Goal: Task Accomplishment & Management: Manage account settings

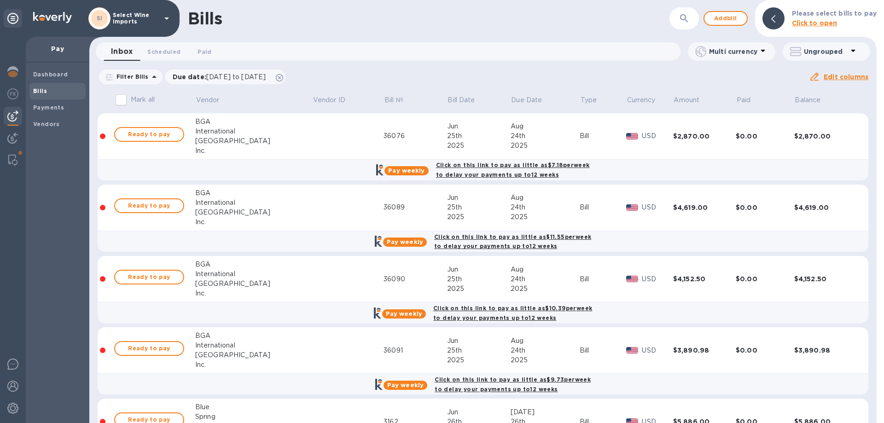
scroll to position [122, 0]
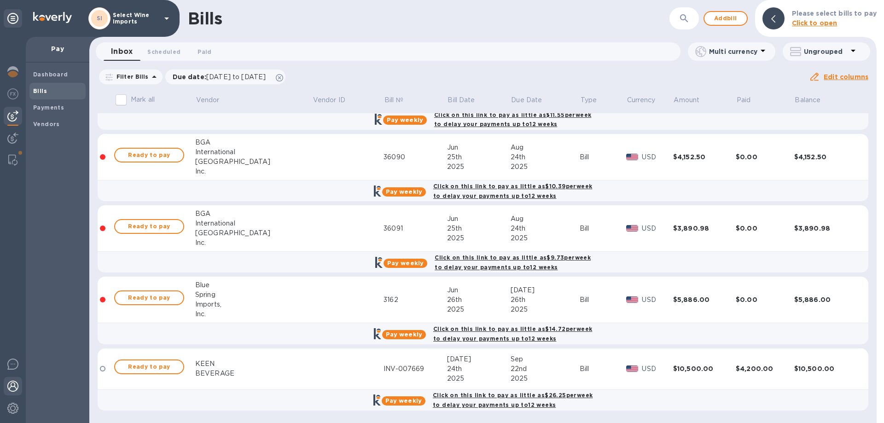
click at [14, 385] on img at bounding box center [12, 386] width 11 height 11
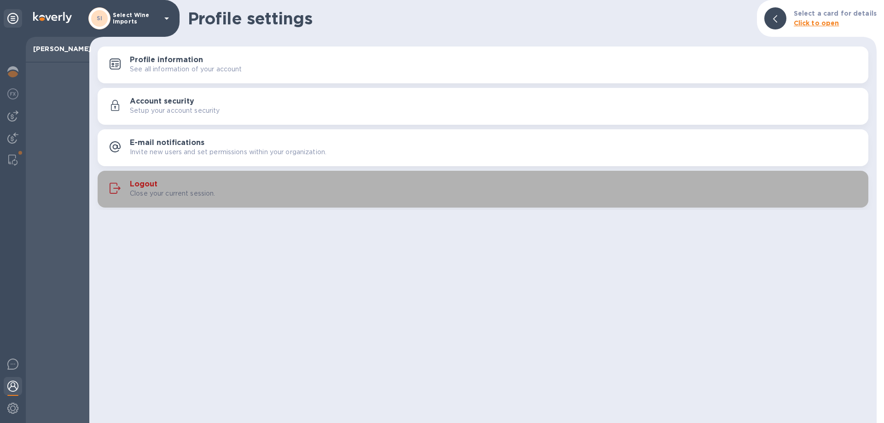
click at [150, 186] on h3 "Logout" at bounding box center [144, 184] width 28 height 9
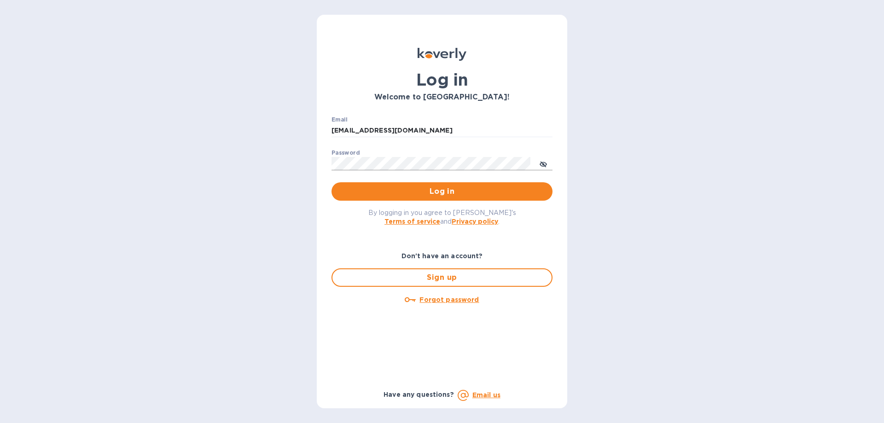
click at [539, 162] on button "toggle password visibility" at bounding box center [543, 163] width 18 height 18
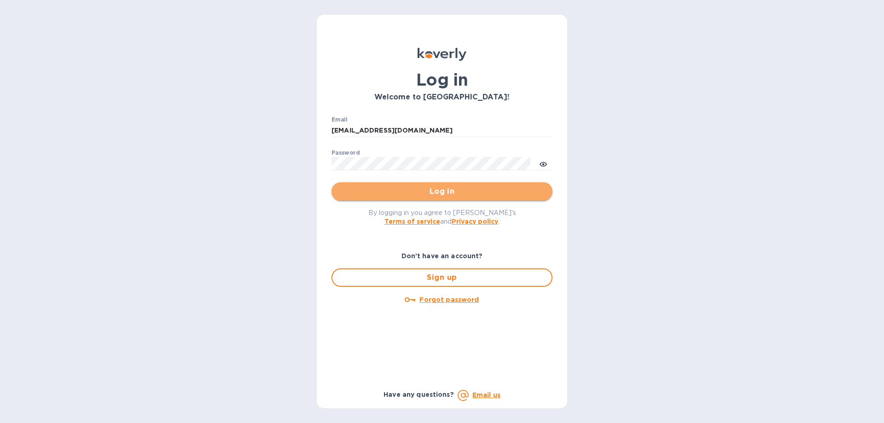
click at [441, 191] on span "Log in" at bounding box center [442, 191] width 206 height 11
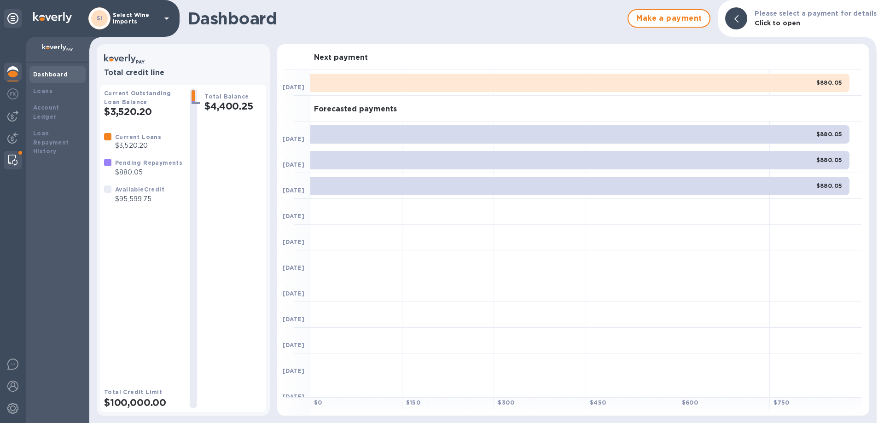
click at [15, 157] on img at bounding box center [12, 160] width 9 height 11
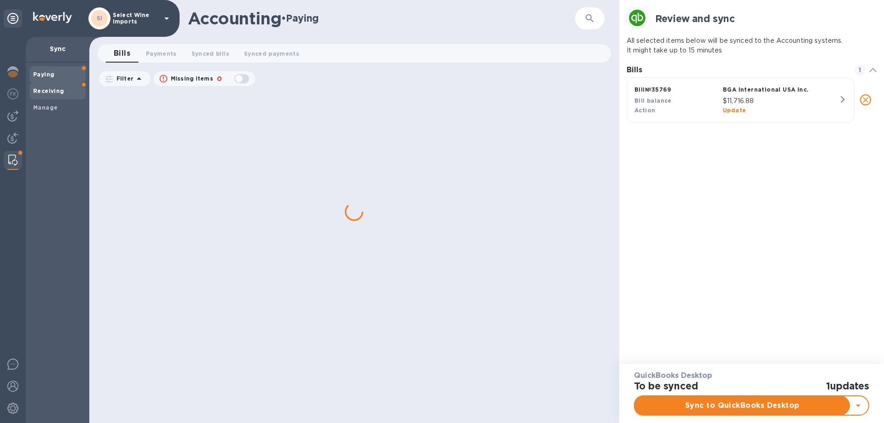
scroll to position [269, 251]
click at [47, 75] on b "Paying" at bounding box center [43, 74] width 21 height 7
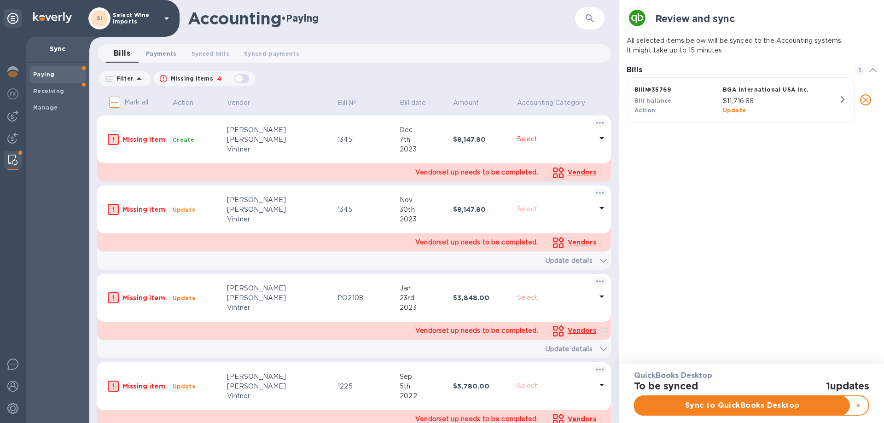
click at [164, 53] on span "Payments 0" at bounding box center [161, 54] width 31 height 10
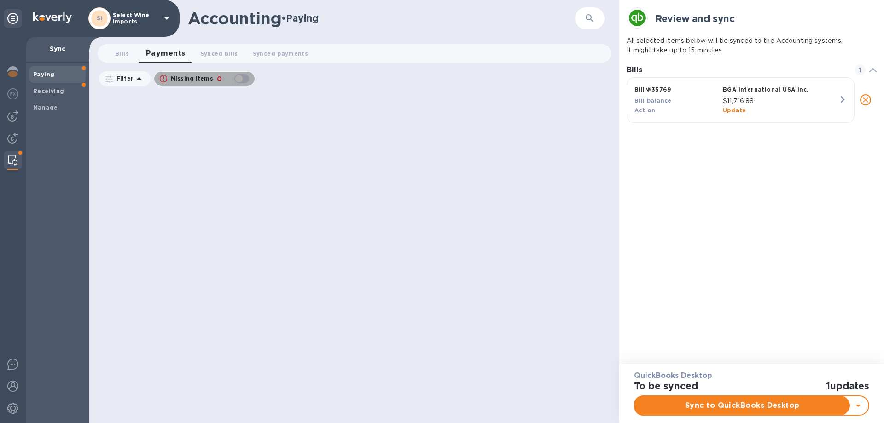
click at [248, 76] on div "button" at bounding box center [242, 78] width 18 height 13
click at [236, 76] on div "button" at bounding box center [242, 78] width 18 height 13
checkbox input "false"
click at [583, 18] on button "button" at bounding box center [590, 18] width 22 height 22
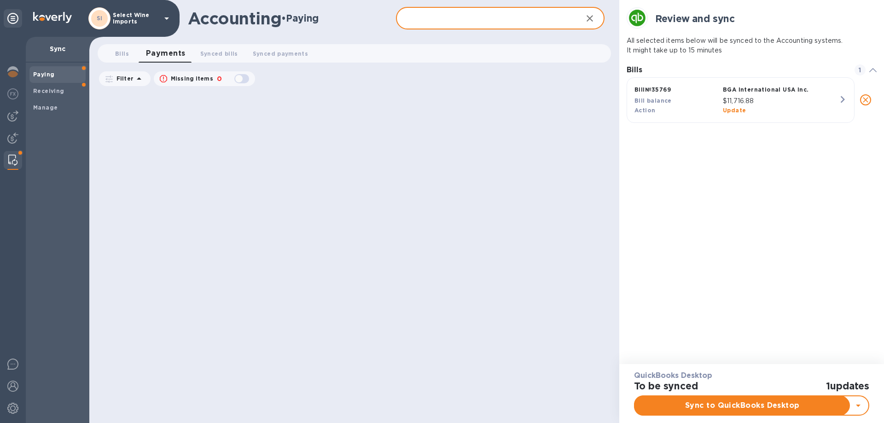
click at [499, 18] on input "text" at bounding box center [485, 18] width 179 height 23
type input "bga"
click at [217, 55] on span "Synced bills 0" at bounding box center [219, 54] width 38 height 10
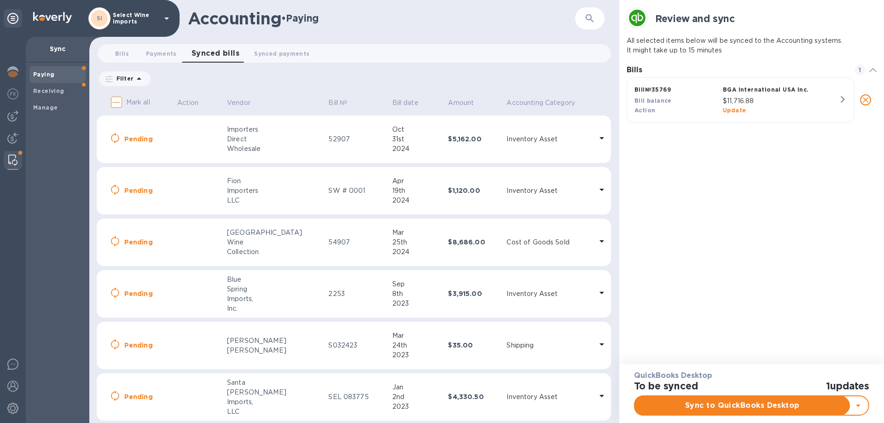
click at [589, 19] on icon "button" at bounding box center [590, 18] width 11 height 11
click at [285, 51] on span "Synced payments 0" at bounding box center [281, 54] width 55 height 10
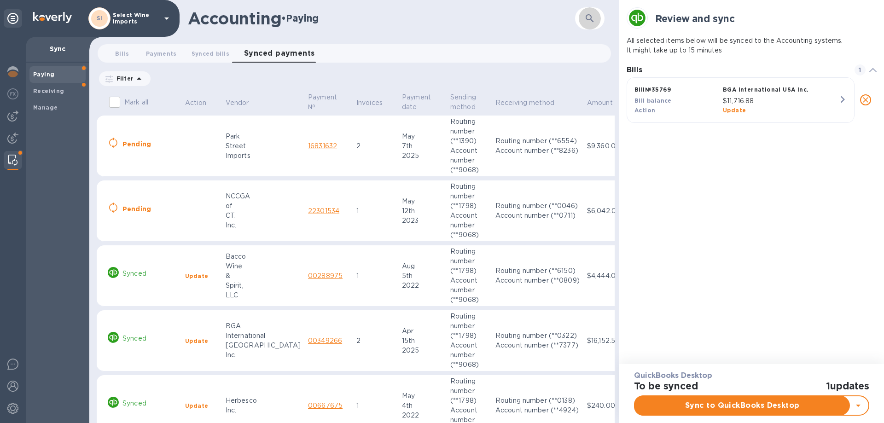
click at [589, 17] on icon "button" at bounding box center [590, 18] width 11 height 11
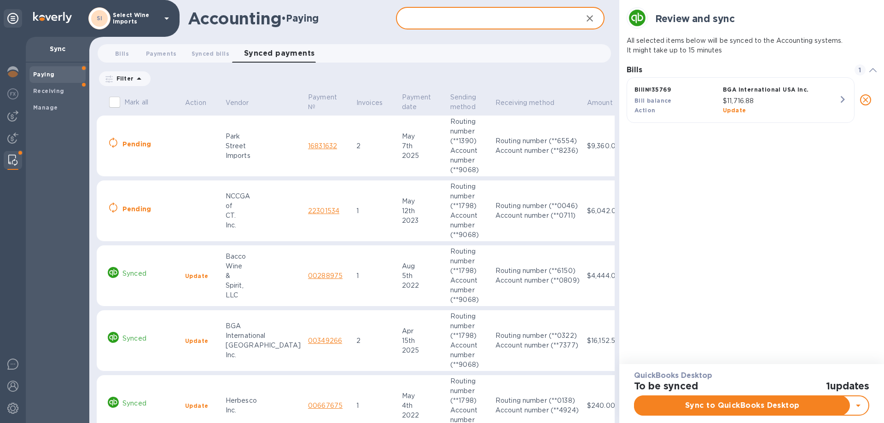
click at [481, 20] on input "text" at bounding box center [485, 18] width 179 height 23
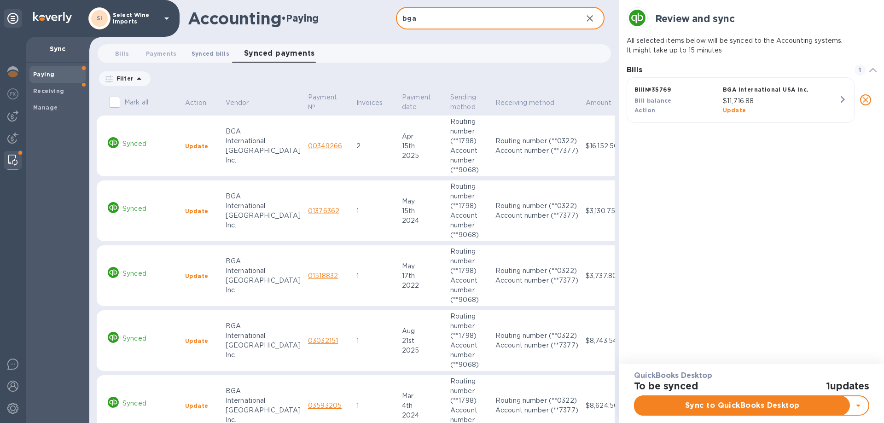
type input "bga"
click at [204, 53] on span "Synced bills 0" at bounding box center [211, 54] width 38 height 10
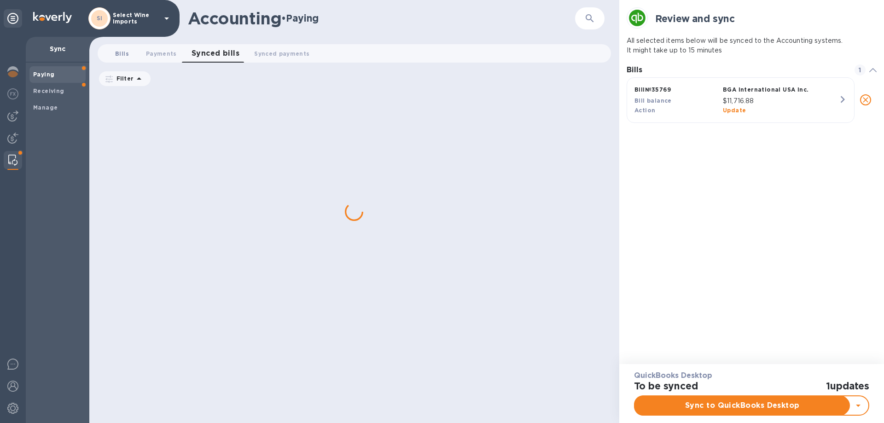
click at [119, 53] on span "Bills 0" at bounding box center [122, 54] width 14 height 10
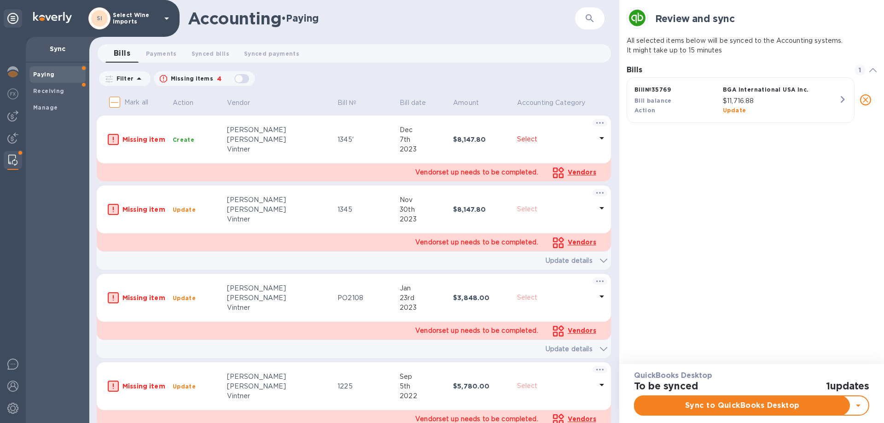
click at [247, 81] on div "button" at bounding box center [242, 78] width 18 height 13
checkbox input "true"
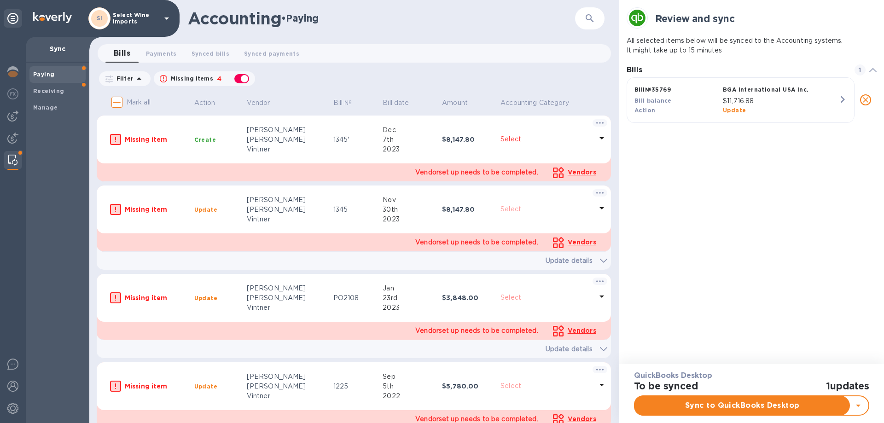
click at [12, 161] on img at bounding box center [12, 160] width 9 height 11
click at [48, 74] on b "Paying" at bounding box center [43, 74] width 21 height 7
click at [154, 54] on span "Payments 0" at bounding box center [161, 54] width 31 height 10
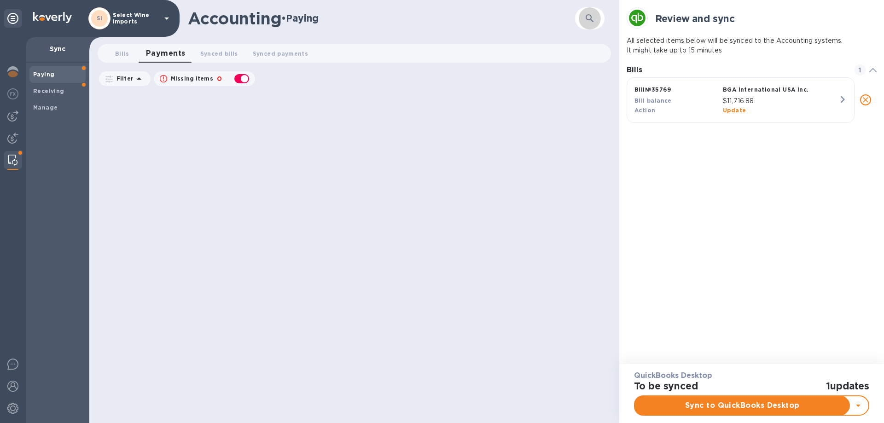
click at [587, 17] on icon "button" at bounding box center [590, 18] width 11 height 11
click at [42, 74] on b "Paying" at bounding box center [43, 74] width 21 height 7
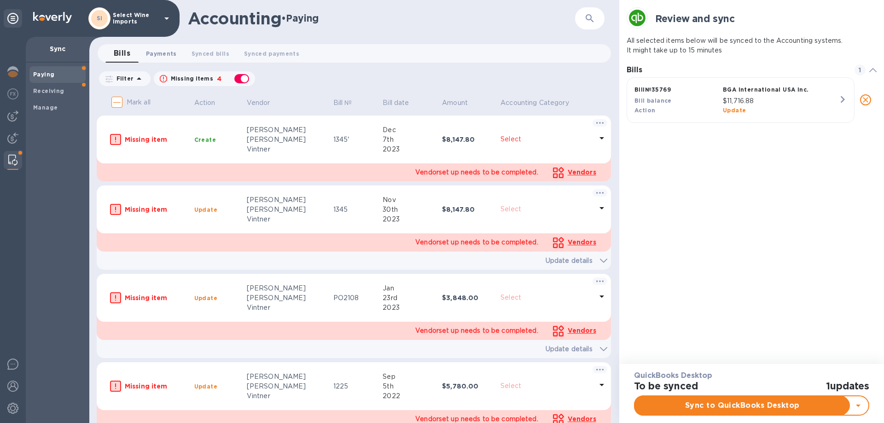
click at [158, 55] on span "Payments 0" at bounding box center [161, 54] width 31 height 10
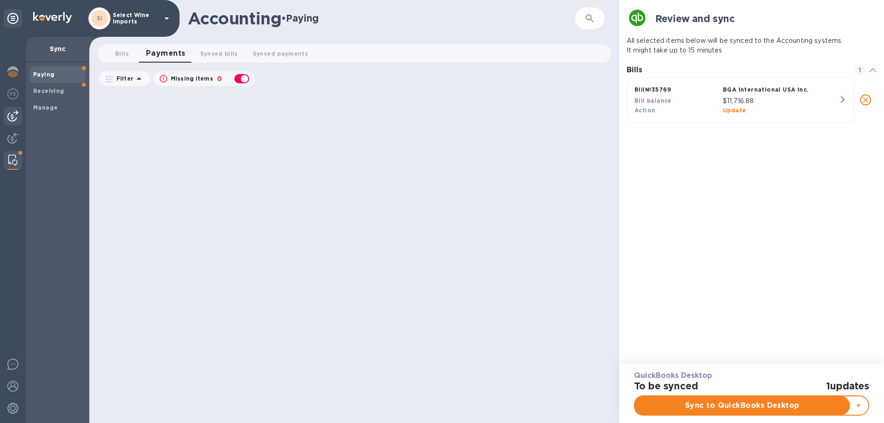
click at [15, 117] on img at bounding box center [12, 116] width 11 height 11
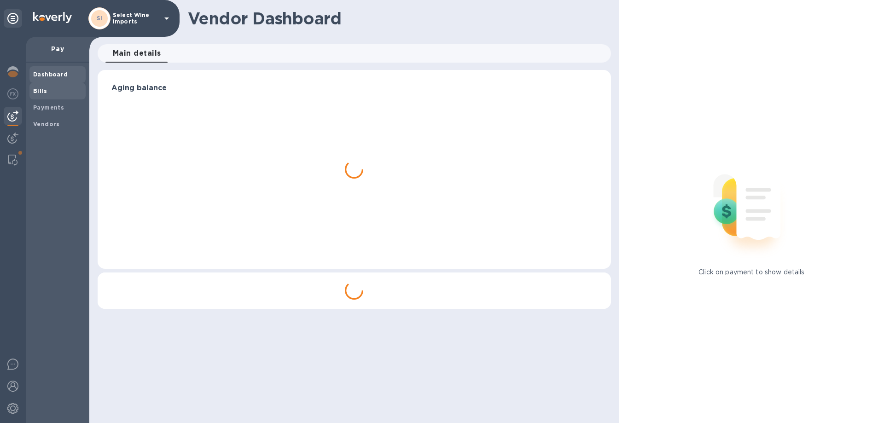
click at [36, 89] on b "Bills" at bounding box center [40, 91] width 14 height 7
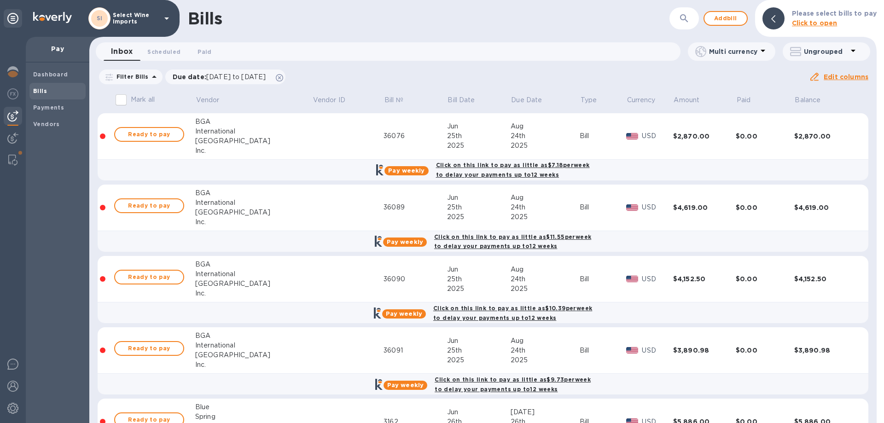
click at [16, 116] on img at bounding box center [12, 116] width 11 height 11
click at [52, 106] on b "Payments" at bounding box center [48, 107] width 31 height 7
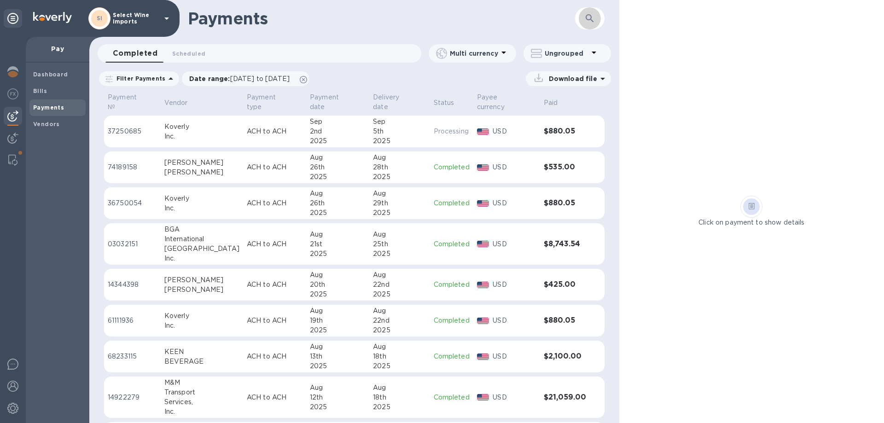
click at [583, 20] on button "button" at bounding box center [590, 18] width 22 height 22
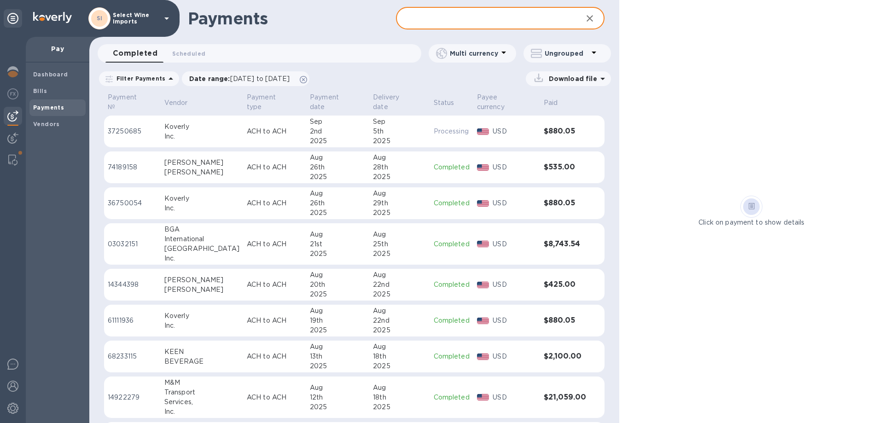
click at [494, 20] on input "text" at bounding box center [485, 18] width 179 height 23
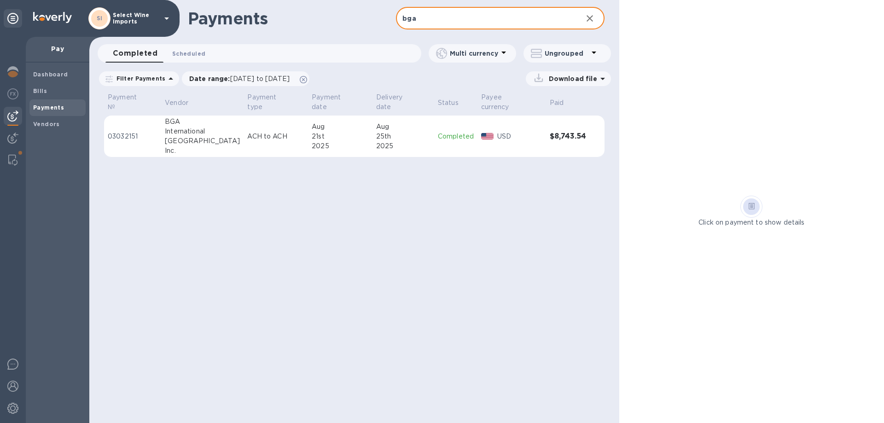
type input "bga"
click at [192, 57] on span "Scheduled 0" at bounding box center [188, 54] width 33 height 10
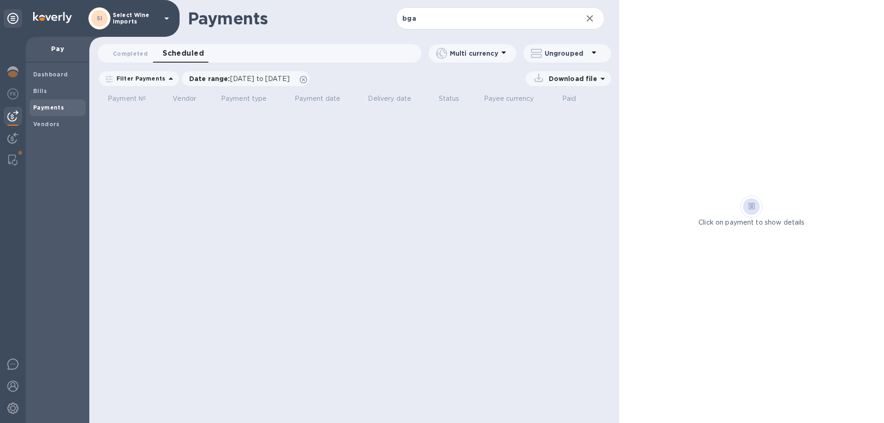
click at [57, 106] on b "Payments" at bounding box center [48, 107] width 31 height 7
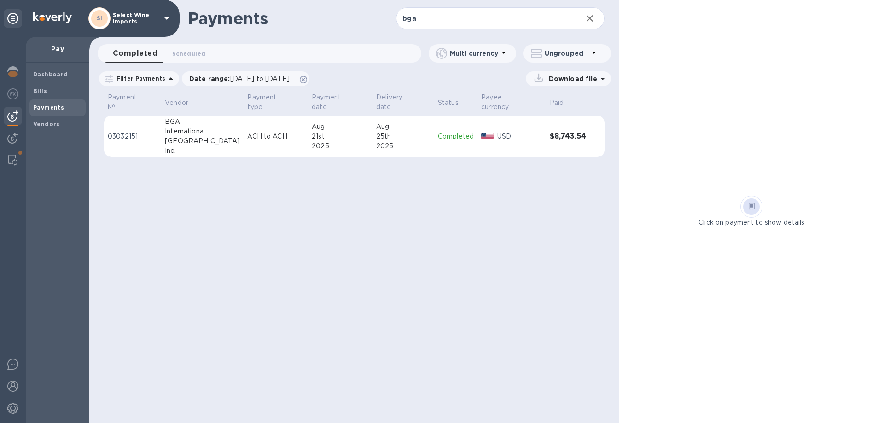
click at [141, 80] on p "Filter Payments" at bounding box center [139, 79] width 53 height 8
click at [181, 50] on span "Scheduled 0" at bounding box center [188, 54] width 33 height 10
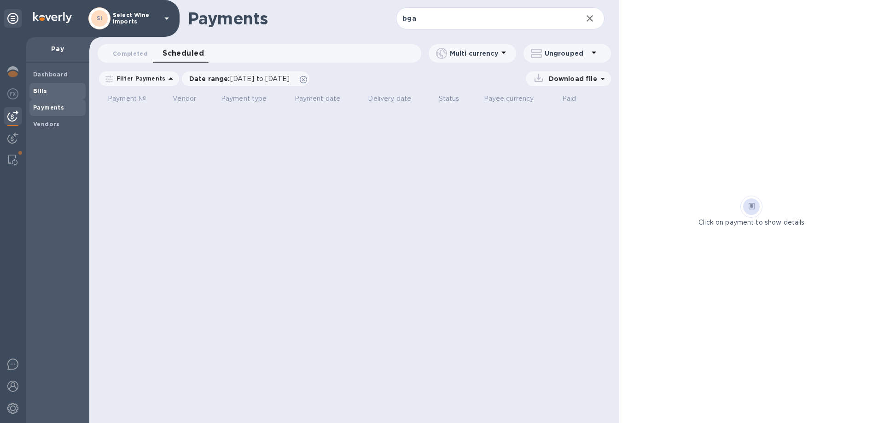
click at [41, 89] on b "Bills" at bounding box center [40, 91] width 14 height 7
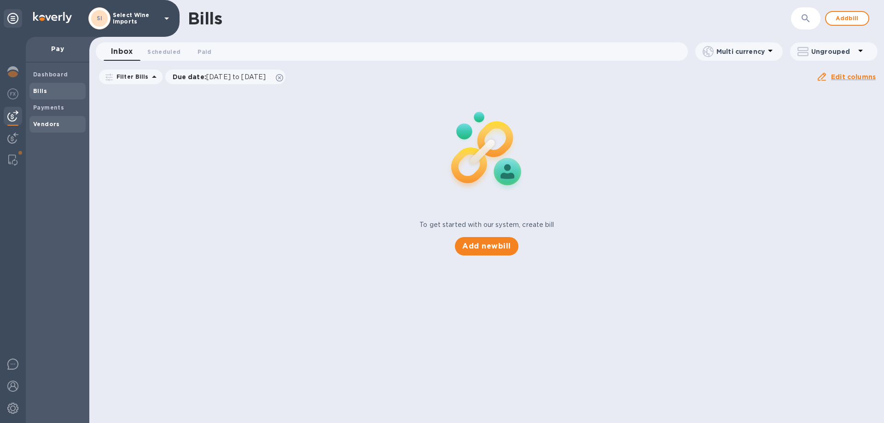
click at [50, 122] on b "Vendors" at bounding box center [46, 124] width 27 height 7
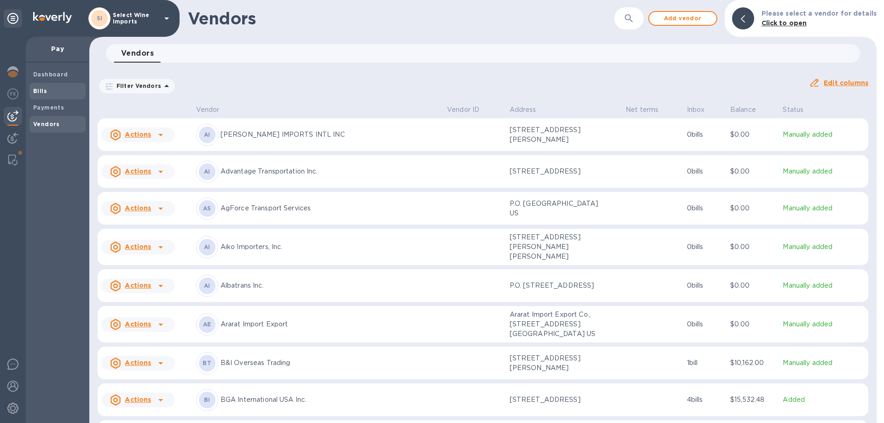
click at [44, 91] on b "Bills" at bounding box center [40, 91] width 14 height 7
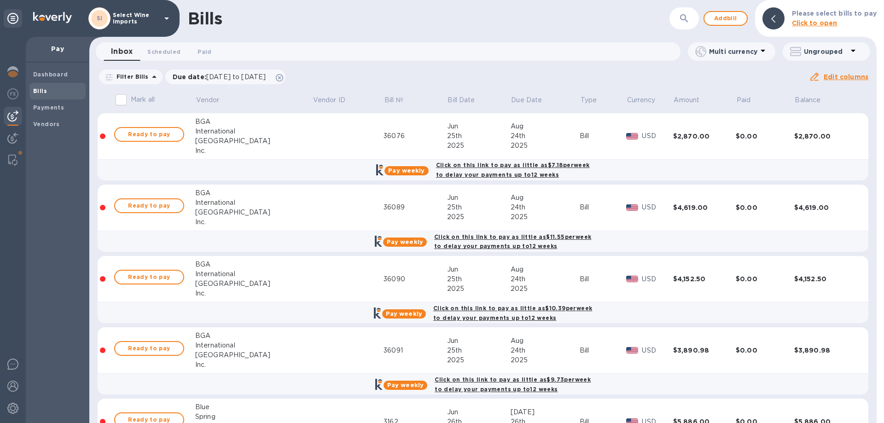
click at [13, 117] on img at bounding box center [12, 116] width 11 height 11
click at [11, 158] on img at bounding box center [12, 160] width 9 height 11
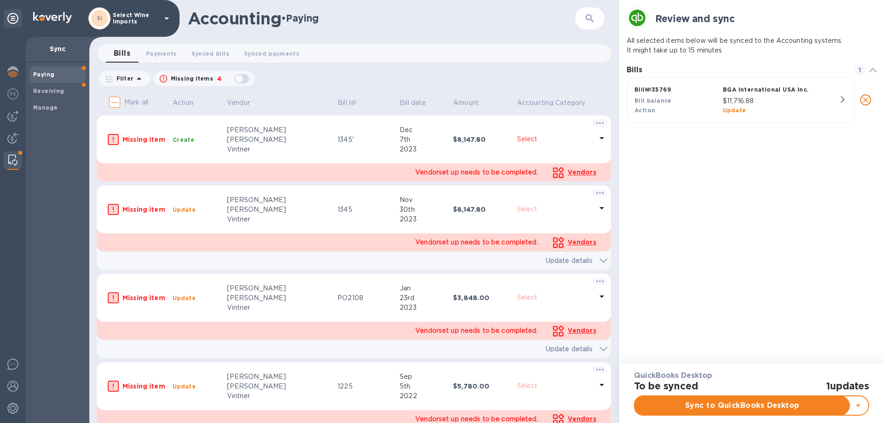
scroll to position [7, 4]
click at [157, 53] on span "Payments 0" at bounding box center [161, 54] width 31 height 10
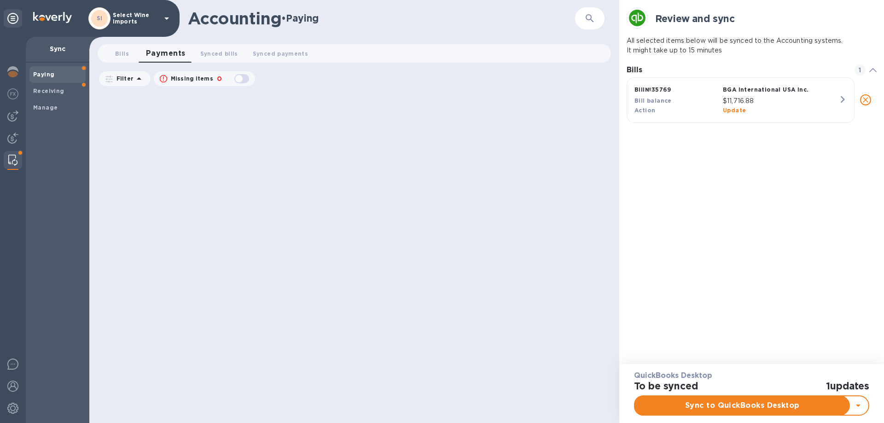
click at [12, 160] on img at bounding box center [12, 160] width 9 height 11
click at [14, 116] on img at bounding box center [12, 116] width 11 height 11
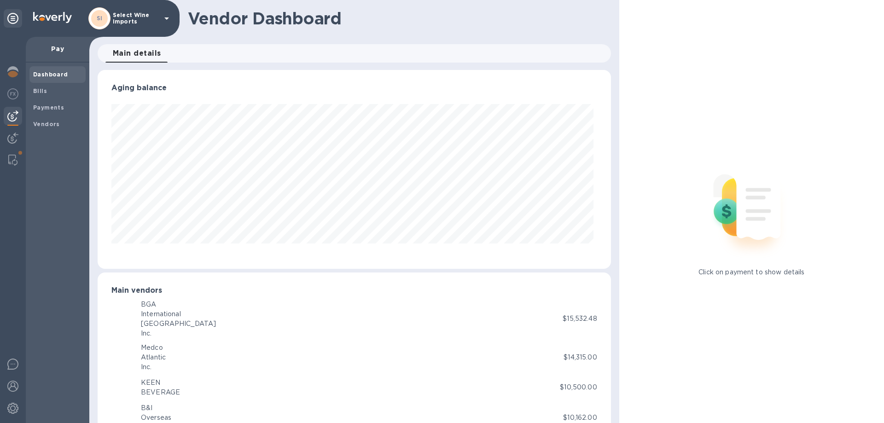
scroll to position [199, 509]
click at [12, 114] on img at bounding box center [12, 116] width 11 height 11
click at [45, 90] on b "Bills" at bounding box center [40, 91] width 14 height 7
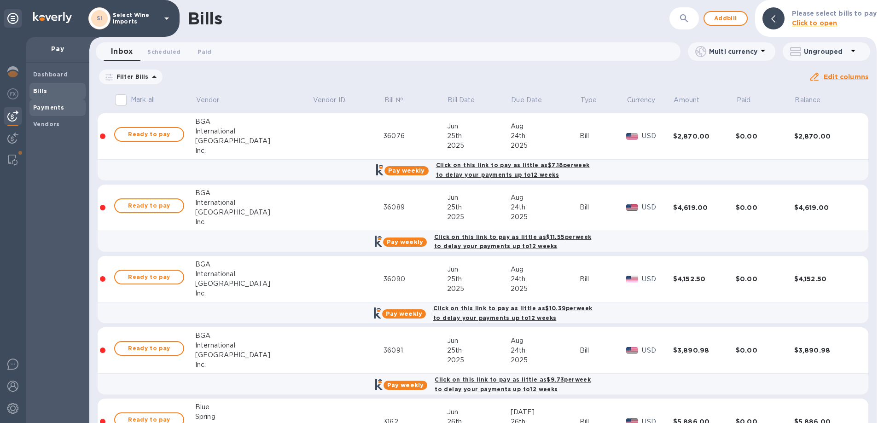
click at [40, 106] on b "Payments" at bounding box center [48, 107] width 31 height 7
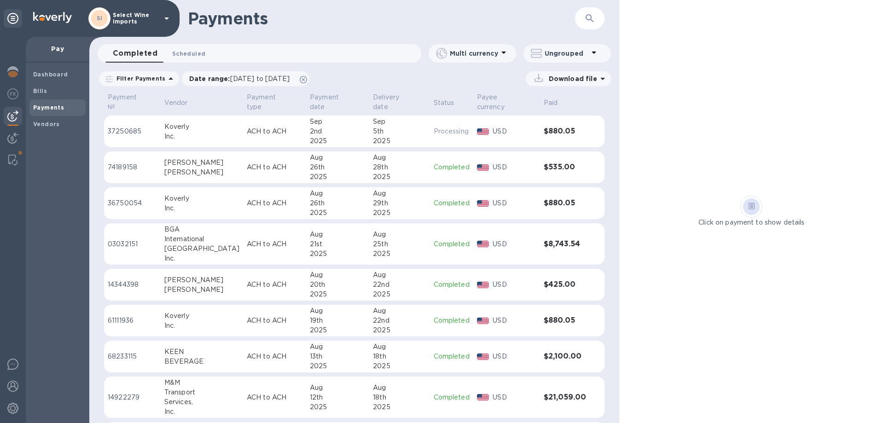
click at [183, 54] on span "Scheduled 0" at bounding box center [188, 54] width 33 height 10
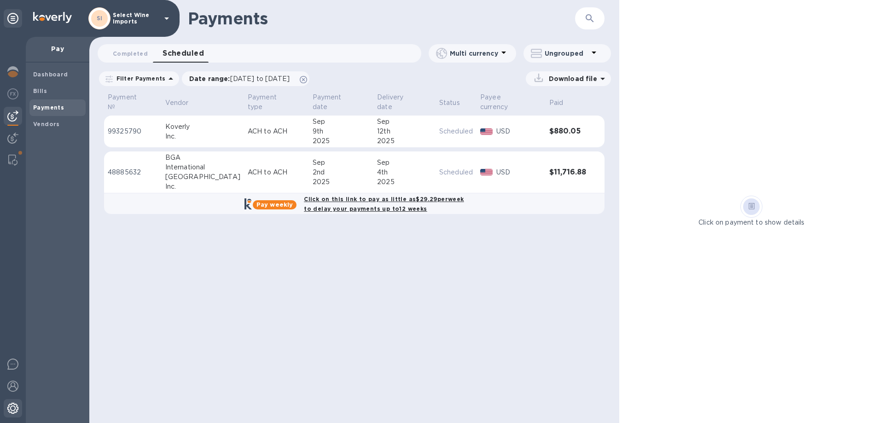
click at [13, 411] on img at bounding box center [12, 408] width 11 height 11
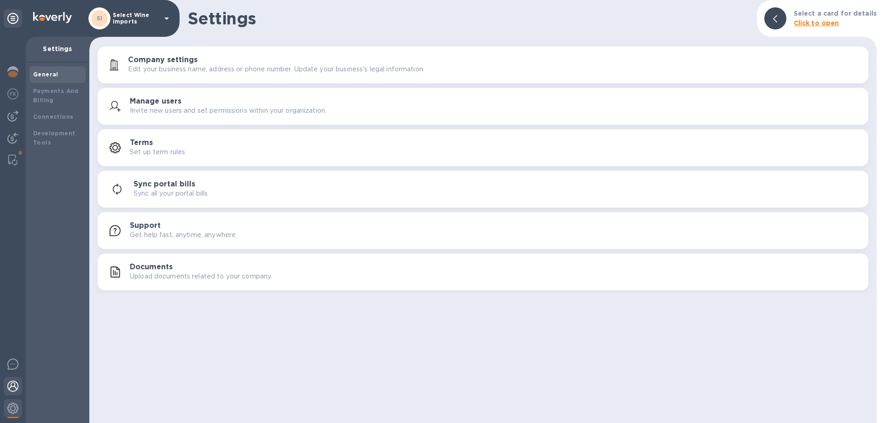
click at [14, 387] on img at bounding box center [12, 386] width 11 height 11
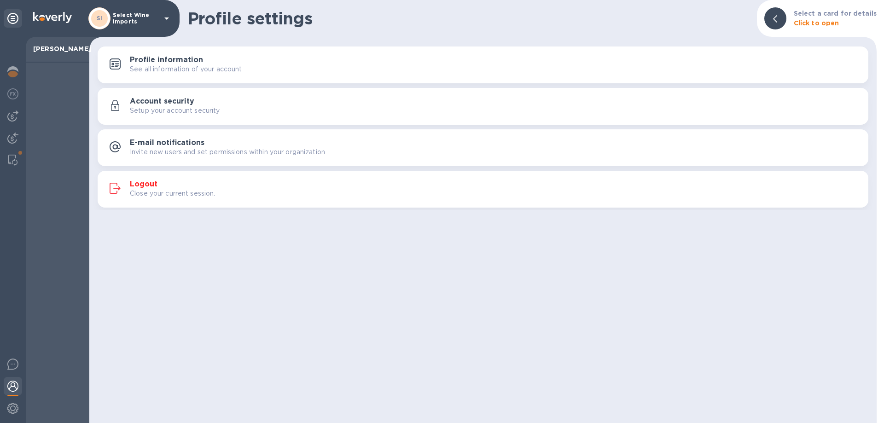
click at [142, 183] on h3 "Logout" at bounding box center [144, 184] width 28 height 9
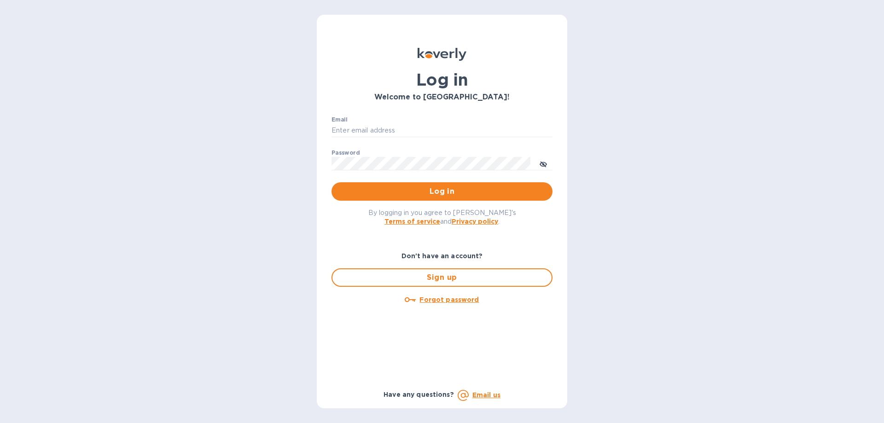
type input "[EMAIL_ADDRESS][DOMAIN_NAME]"
click at [543, 163] on icon "toggle password visibility" at bounding box center [543, 164] width 7 height 5
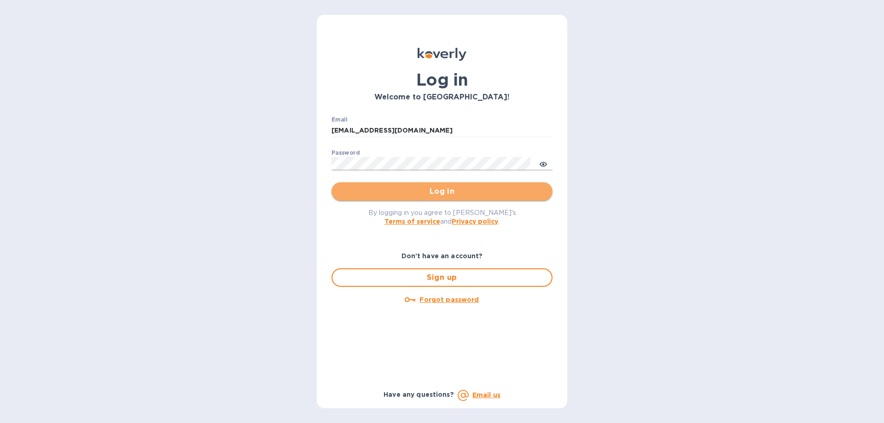
click at [442, 190] on span "Log in" at bounding box center [442, 191] width 206 height 11
